Goal: Entertainment & Leisure: Consume media (video, audio)

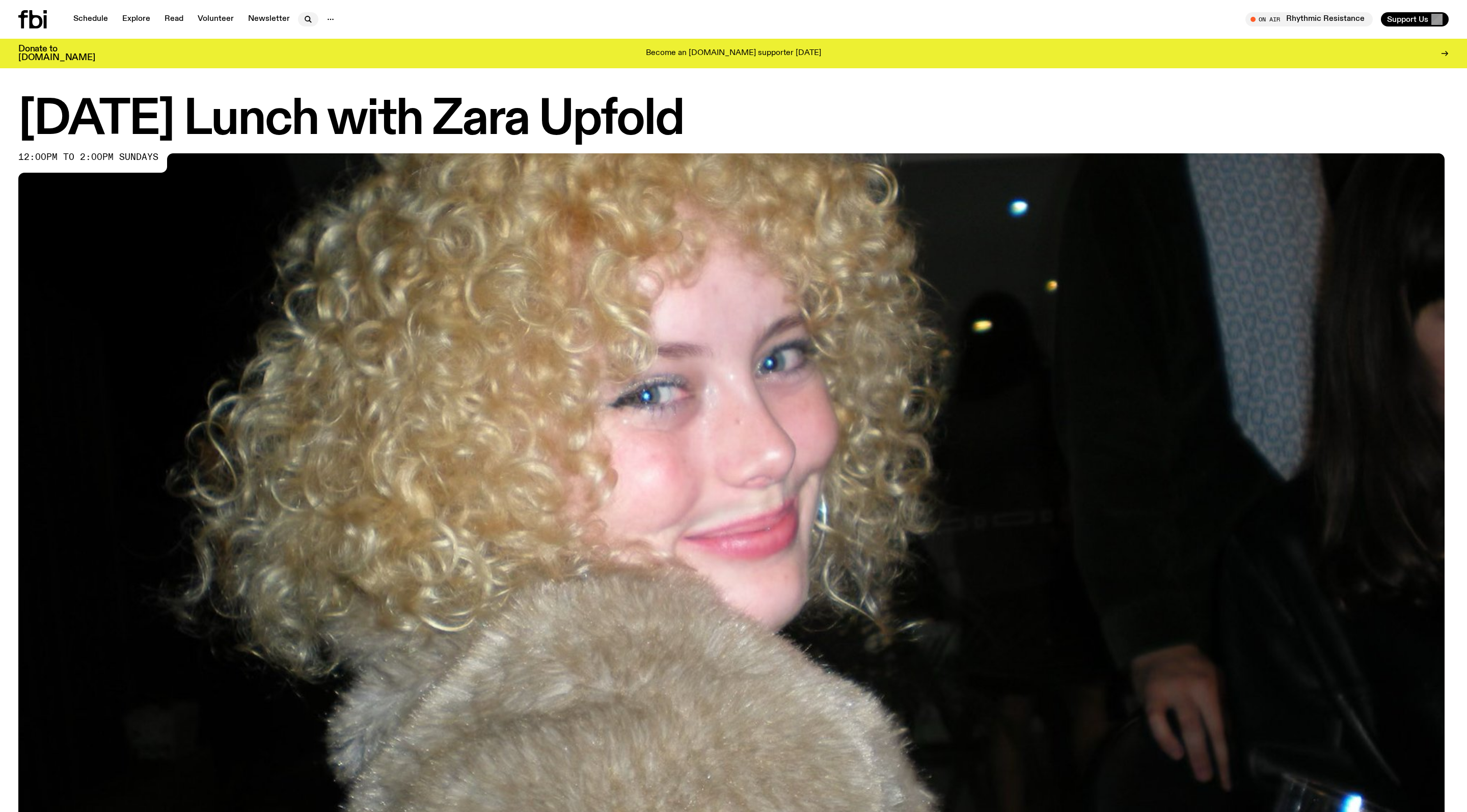
click at [318, 14] on button "button" at bounding box center [309, 19] width 21 height 14
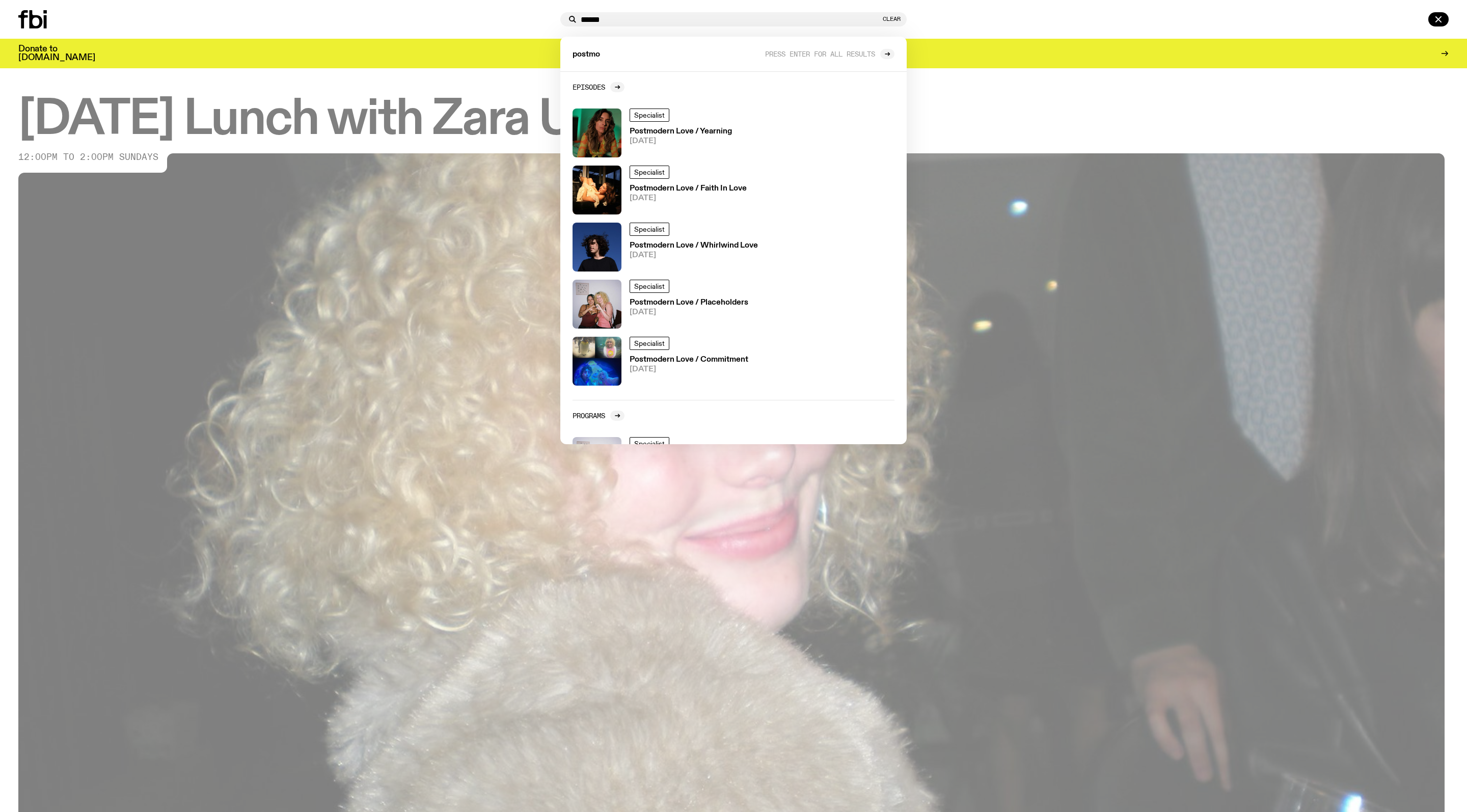
type input "******"
click at [602, 157] on img at bounding box center [597, 133] width 49 height 49
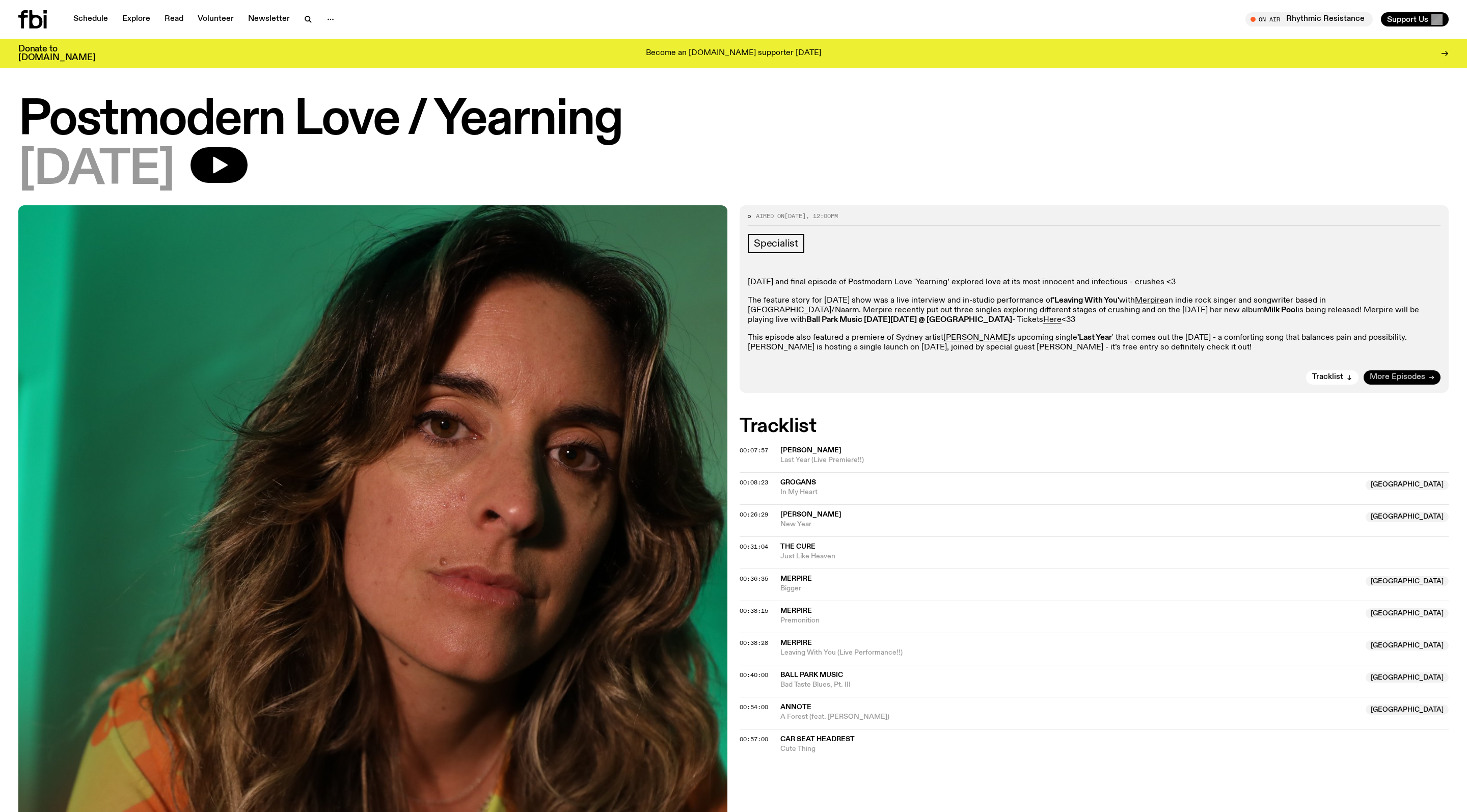
click at [1384, 381] on span "More Episodes" at bounding box center [1397, 377] width 56 height 8
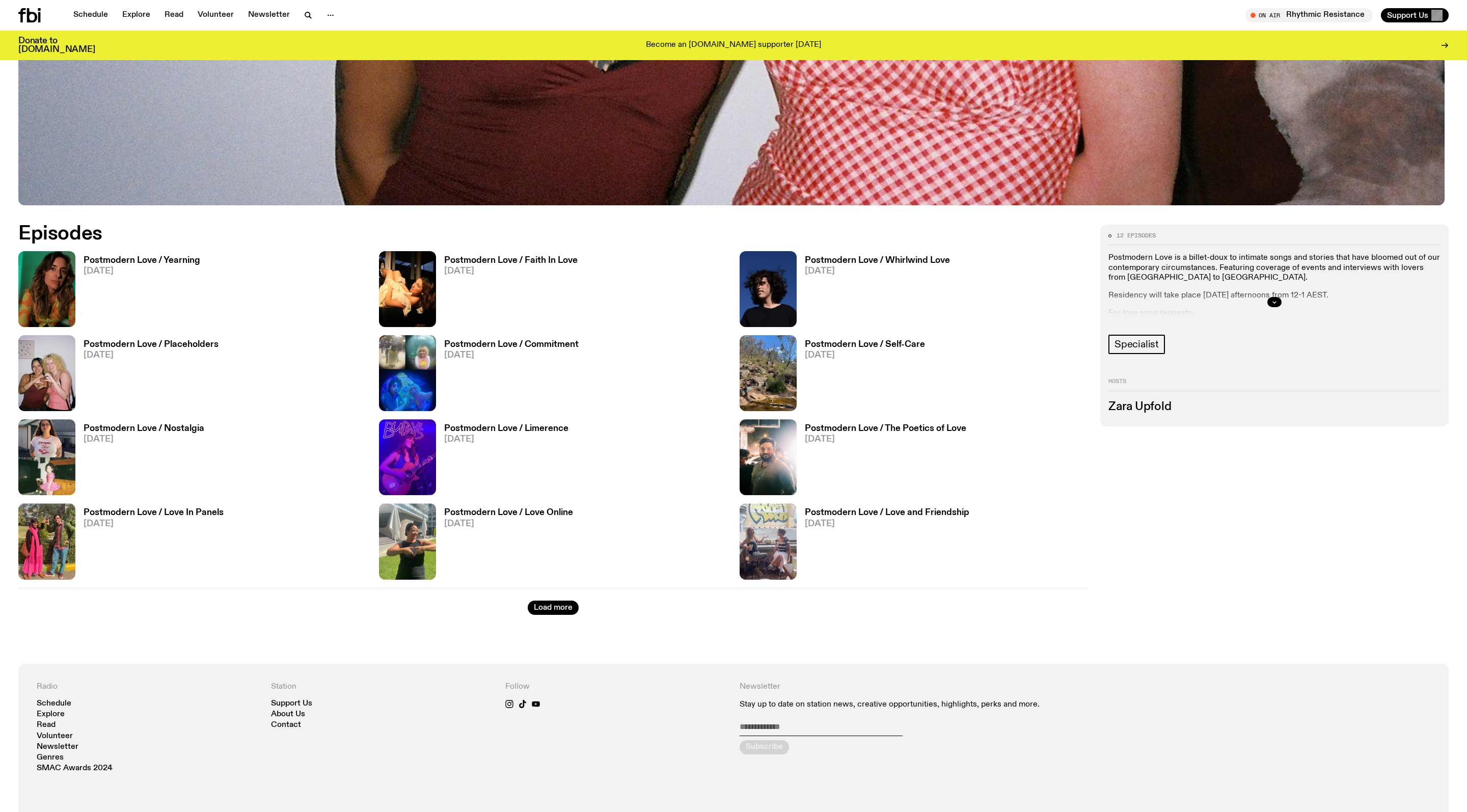
scroll to position [743, 0]
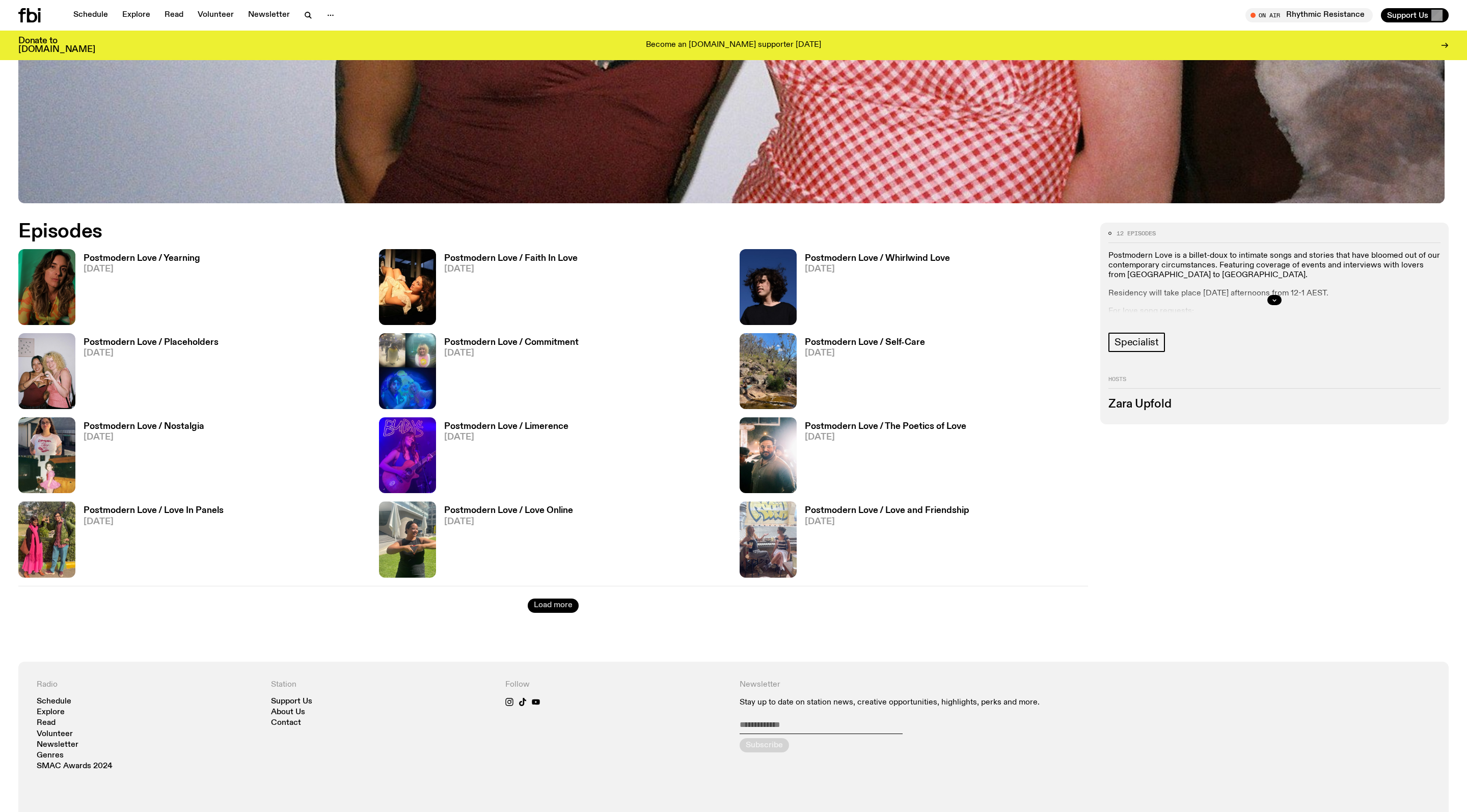
click at [539, 613] on button "Load more" at bounding box center [553, 605] width 51 height 14
click at [560, 613] on div "Load more" at bounding box center [553, 599] width 1069 height 27
click at [564, 613] on button "Load more" at bounding box center [553, 605] width 51 height 14
